Goal: Navigation & Orientation: Find specific page/section

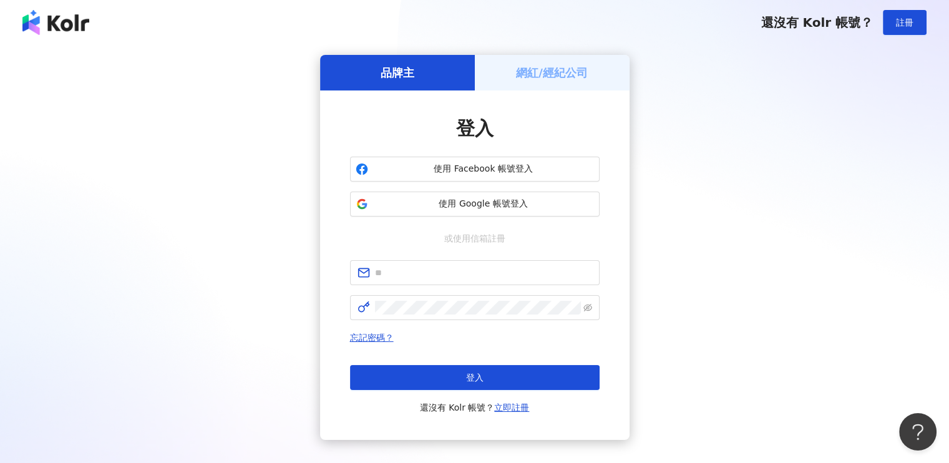
click at [563, 66] on h5 "網紅/經紀公司" at bounding box center [552, 73] width 72 height 16
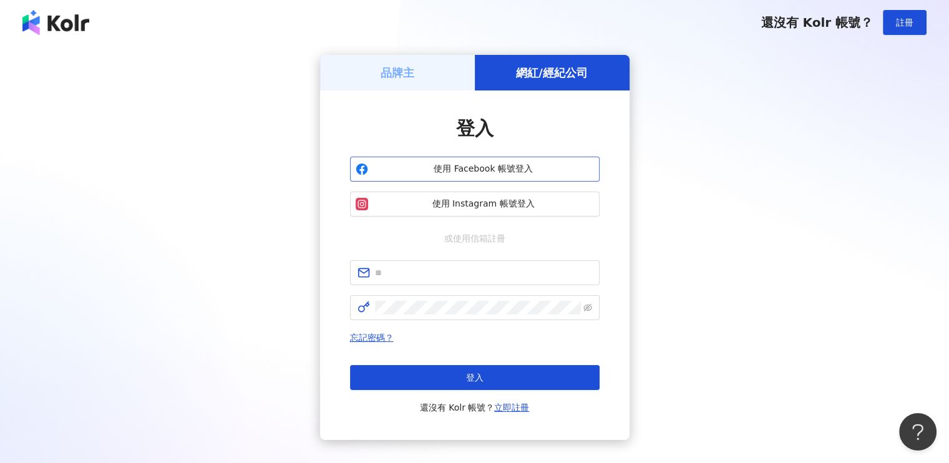
click at [472, 181] on button "使用 Facebook 帳號登入" at bounding box center [475, 169] width 250 height 25
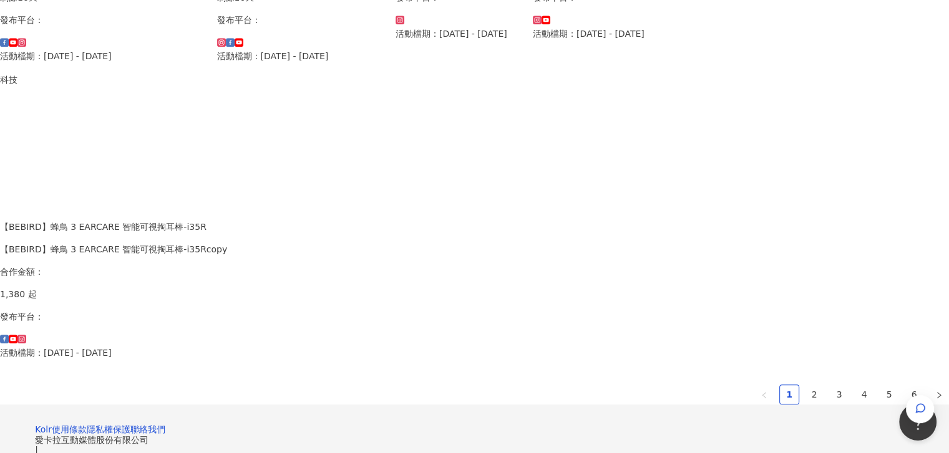
scroll to position [861, 0]
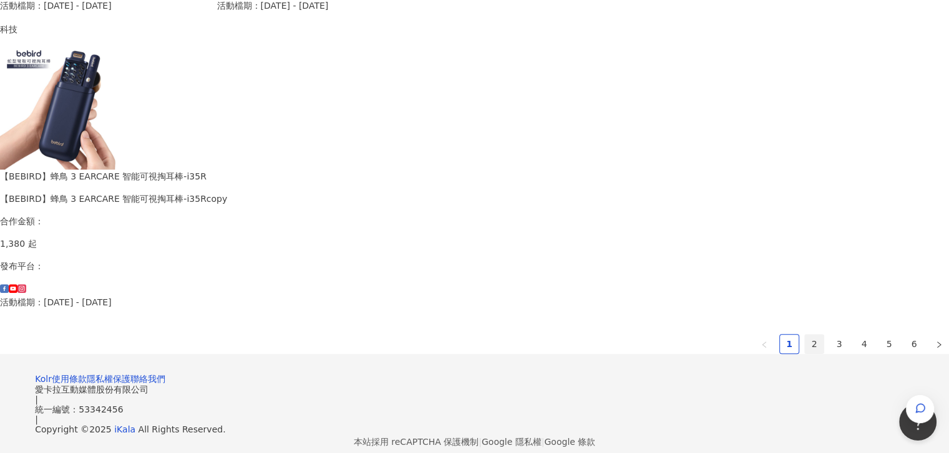
click at [805, 335] on link "2" at bounding box center [814, 344] width 19 height 19
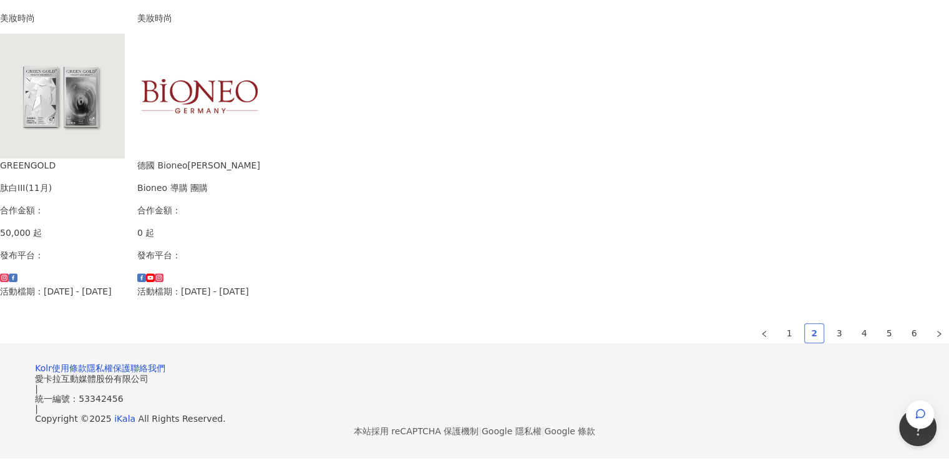
scroll to position [821, 0]
